Goal: Task Accomplishment & Management: Manage account settings

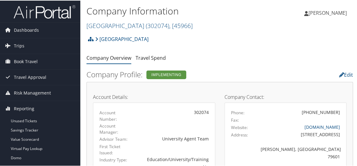
click at [120, 30] on h2 "Abilene Christian University ( 302074 ) , [ 45966 ]" at bounding box center [174, 24] width 177 height 10
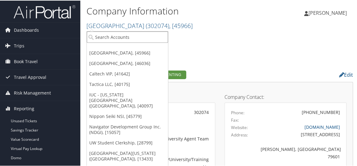
click at [120, 33] on input "search" at bounding box center [127, 36] width 81 height 11
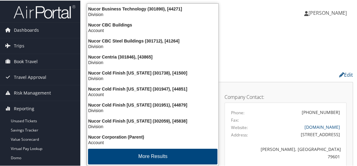
type input "nucor g"
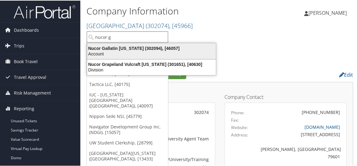
click at [125, 48] on div "Nucor Gallatin Kentucky (302094), [46057]" at bounding box center [151, 48] width 136 height 6
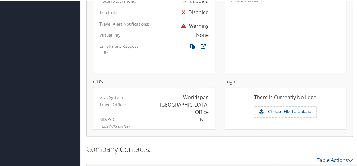
scroll to position [456, 0]
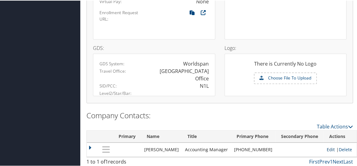
click at [327, 149] on link "Edit" at bounding box center [331, 149] width 8 height 6
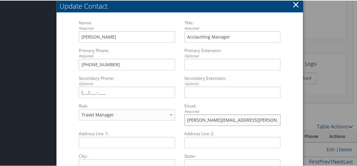
drag, startPoint x: 239, startPoint y: 119, endPoint x: 179, endPoint y: 121, distance: 59.9
click at [180, 121] on div "Email: Required [PERSON_NAME][EMAIL_ADDRESS][PERSON_NAME][DOMAIN_NAME] Multiple…" at bounding box center [232, 116] width 105 height 28
click at [298, 6] on button "×" at bounding box center [295, 4] width 7 height 12
